Goal: Information Seeking & Learning: Learn about a topic

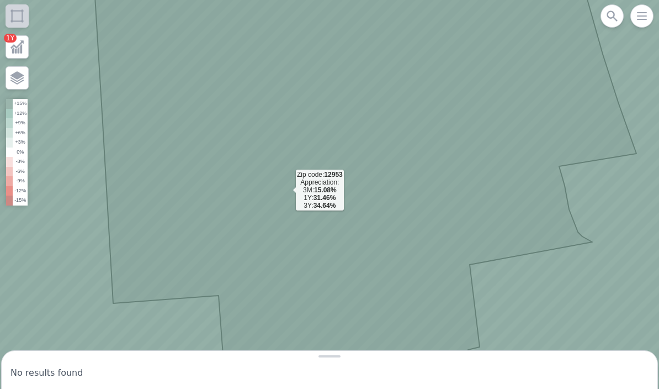
click at [287, 193] on icon at bounding box center [330, 195] width 793 height 468
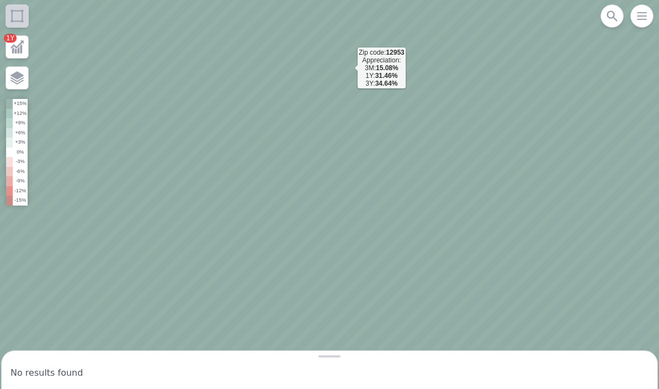
click at [349, 71] on icon at bounding box center [330, 195] width 793 height 468
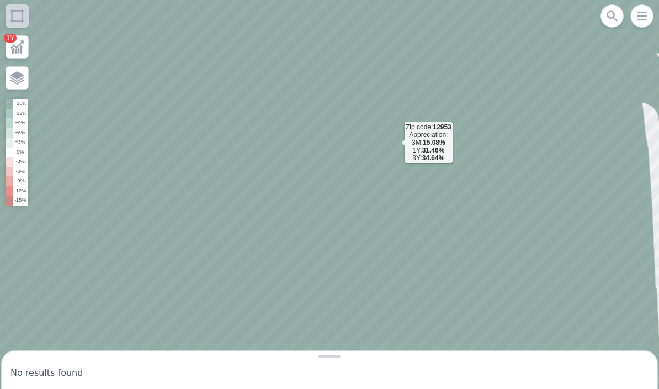
click at [396, 145] on icon at bounding box center [330, 195] width 793 height 468
click at [479, 176] on icon at bounding box center [330, 195] width 793 height 468
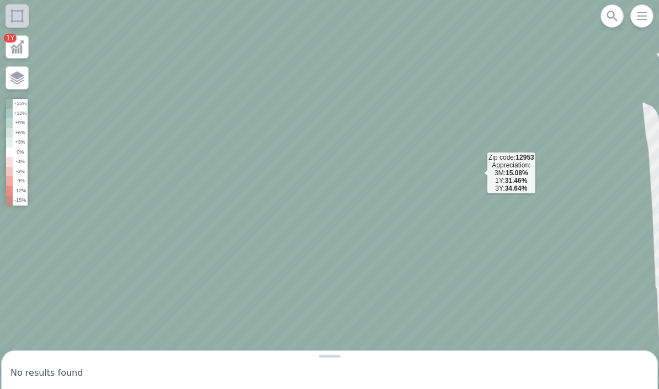
click at [522, 246] on icon at bounding box center [330, 195] width 793 height 468
click at [498, 164] on icon at bounding box center [330, 195] width 793 height 468
click at [416, 141] on icon at bounding box center [330, 195] width 793 height 468
